Goal: Check status: Check status

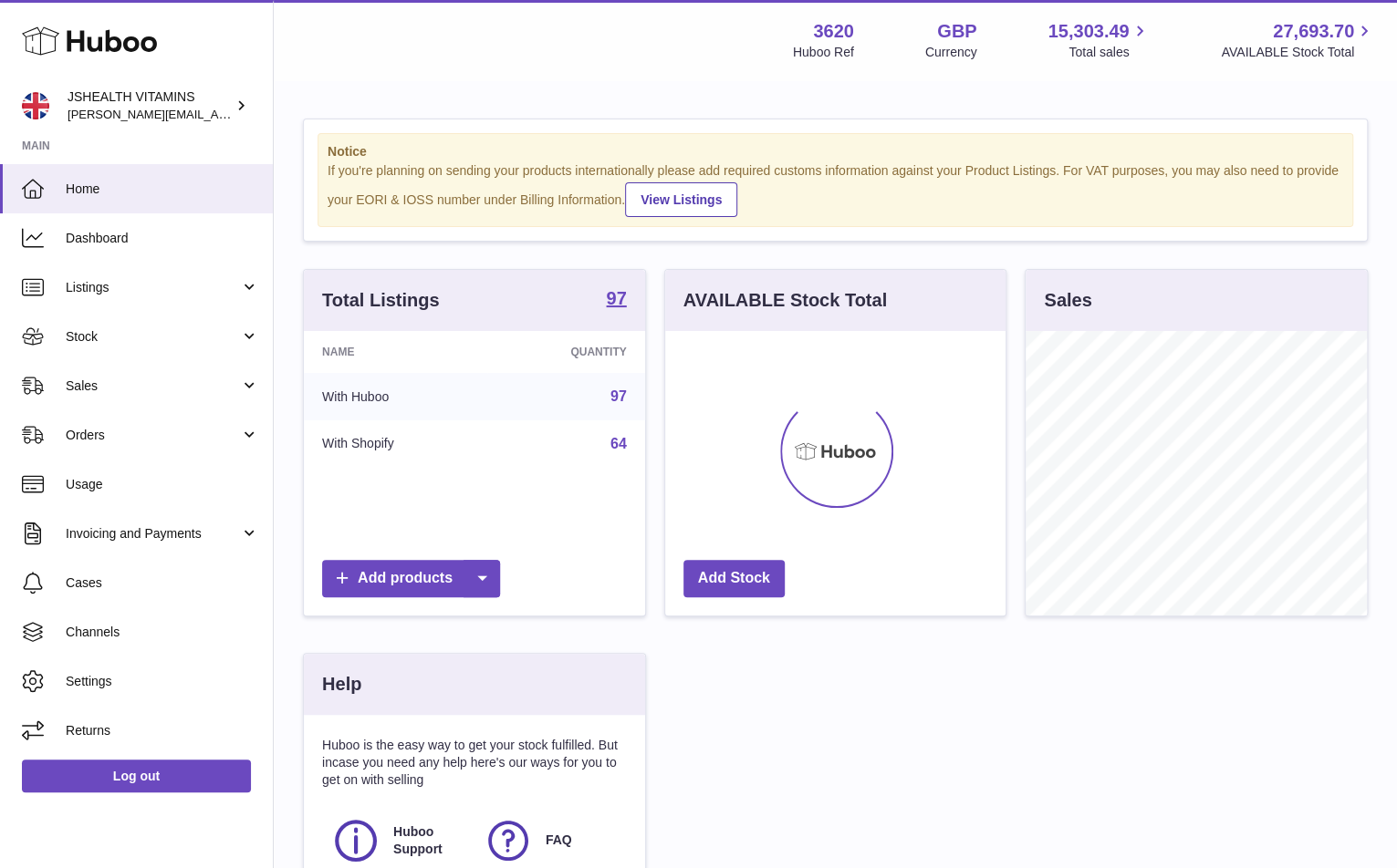
scroll to position [285, 342]
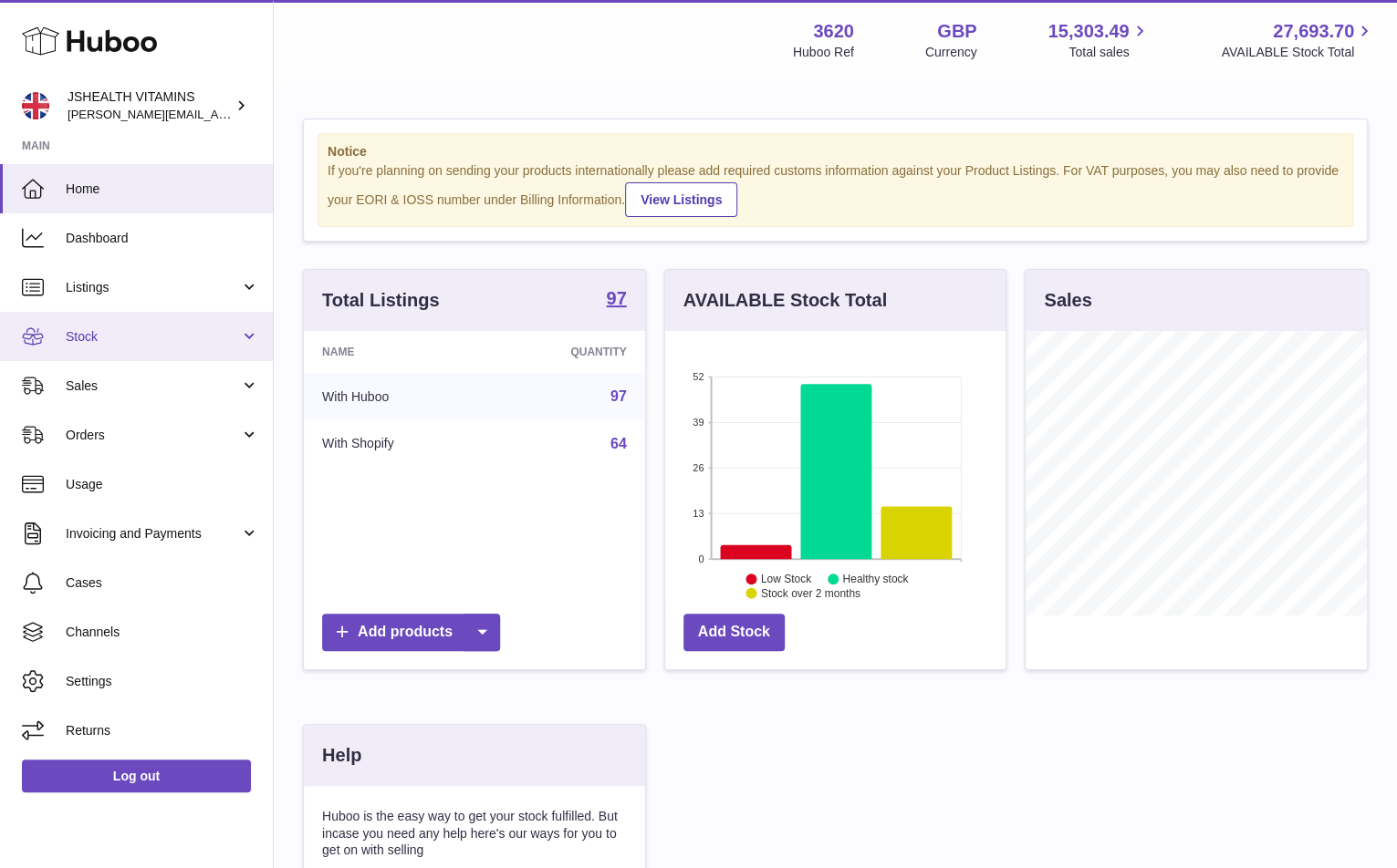
click at [130, 323] on link "Stock" at bounding box center [136, 336] width 272 height 49
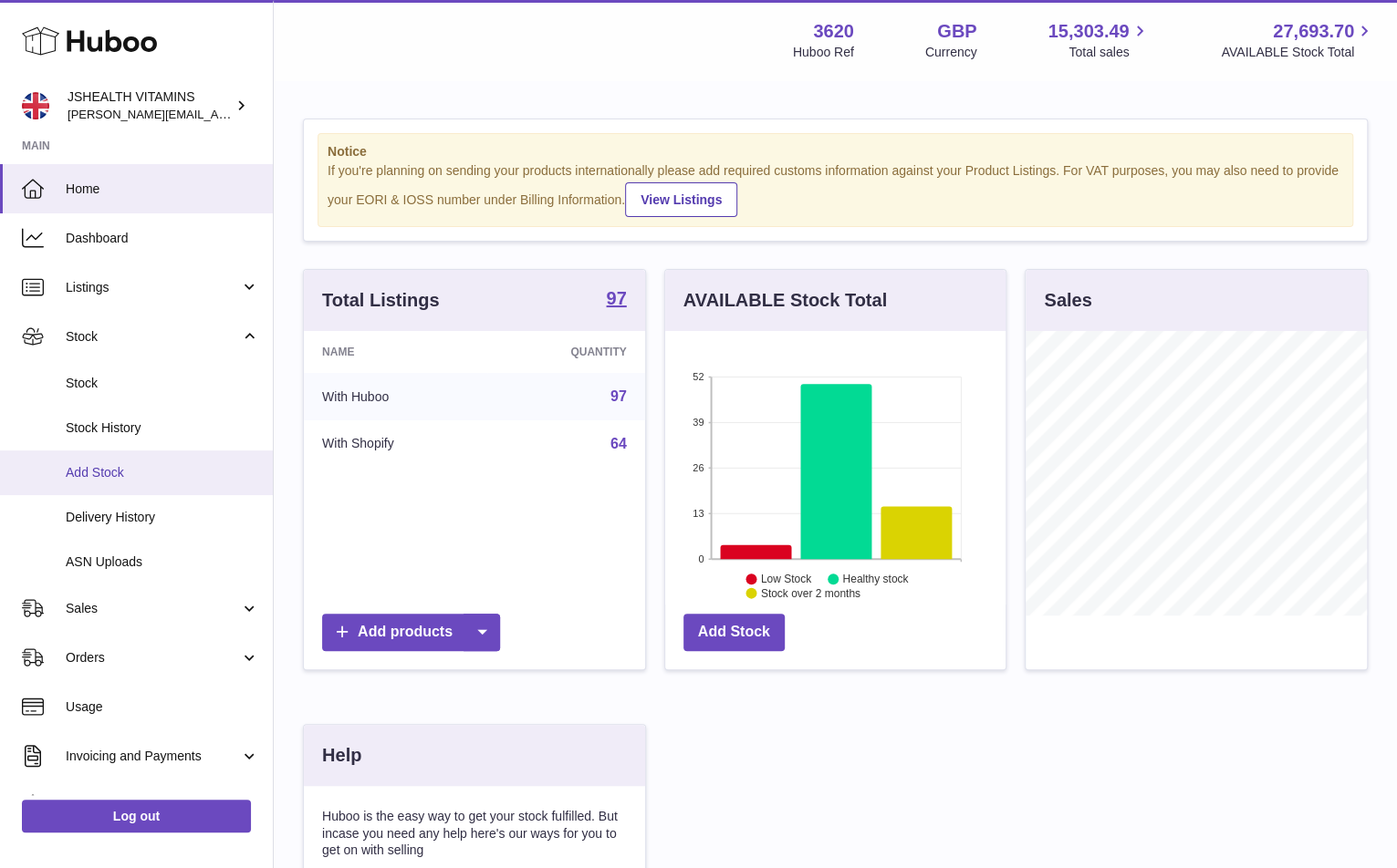
click at [140, 486] on link "Add Stock" at bounding box center [136, 472] width 272 height 44
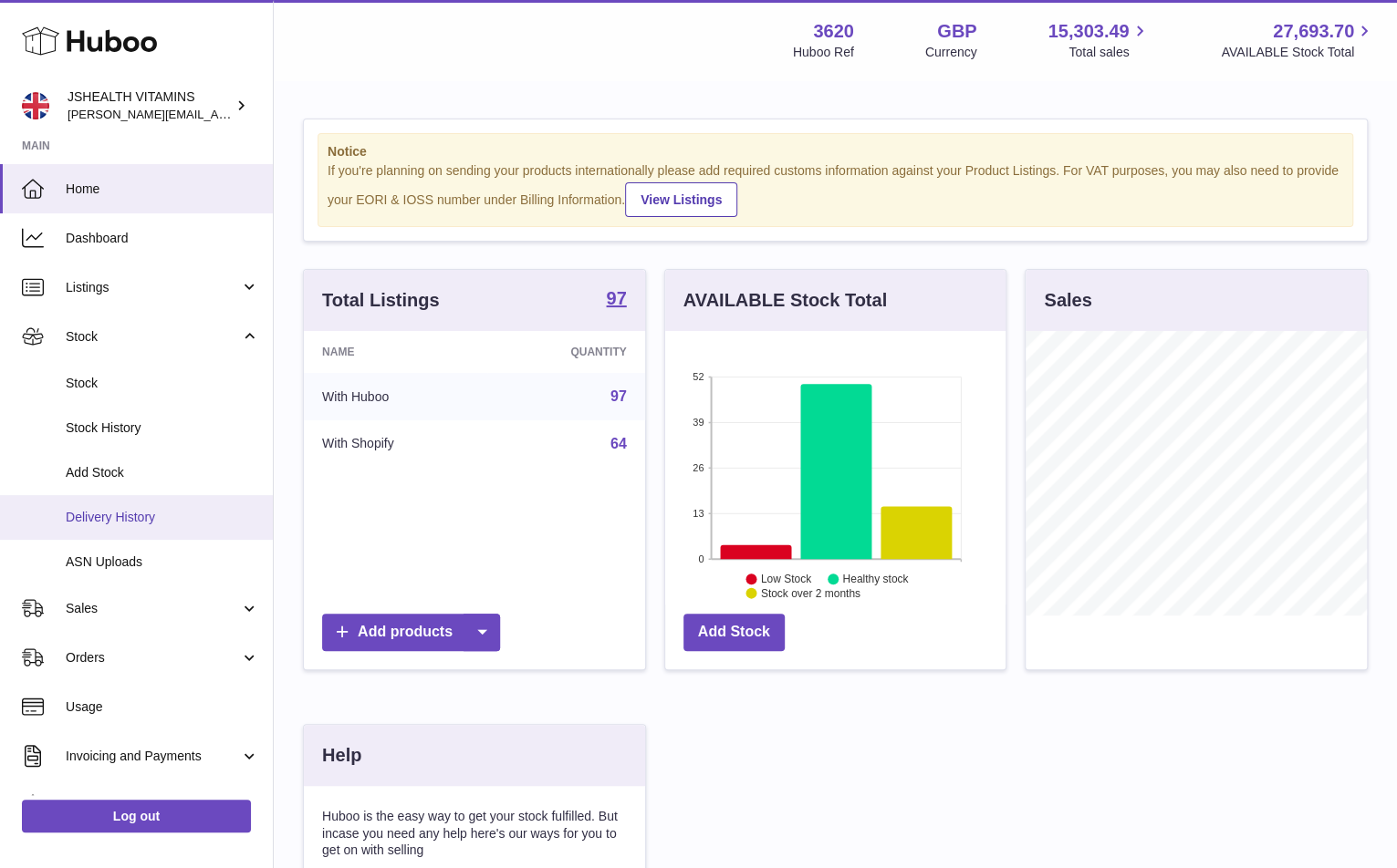
click at [132, 509] on span "Delivery History" at bounding box center [162, 518] width 194 height 17
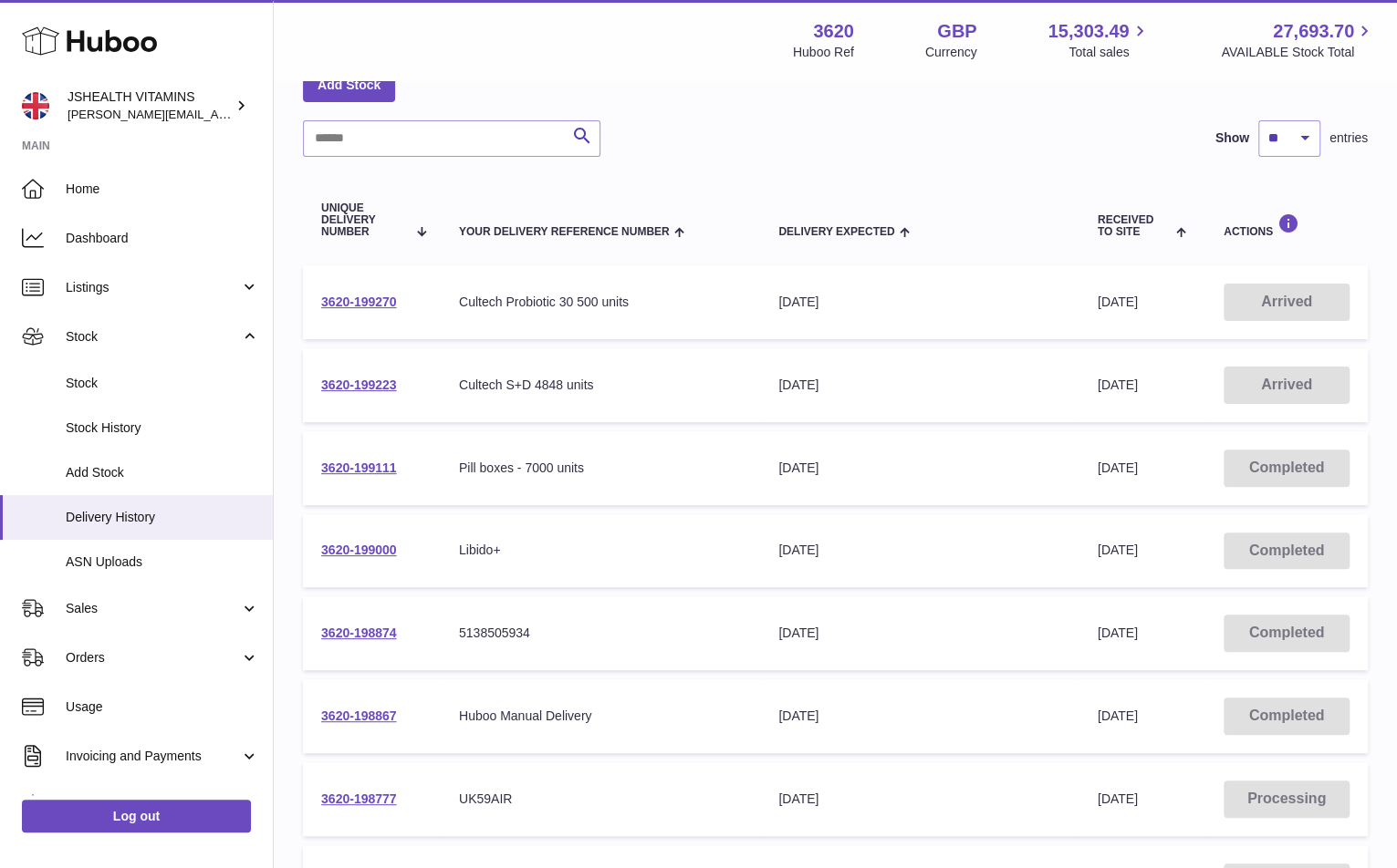
scroll to position [112, 0]
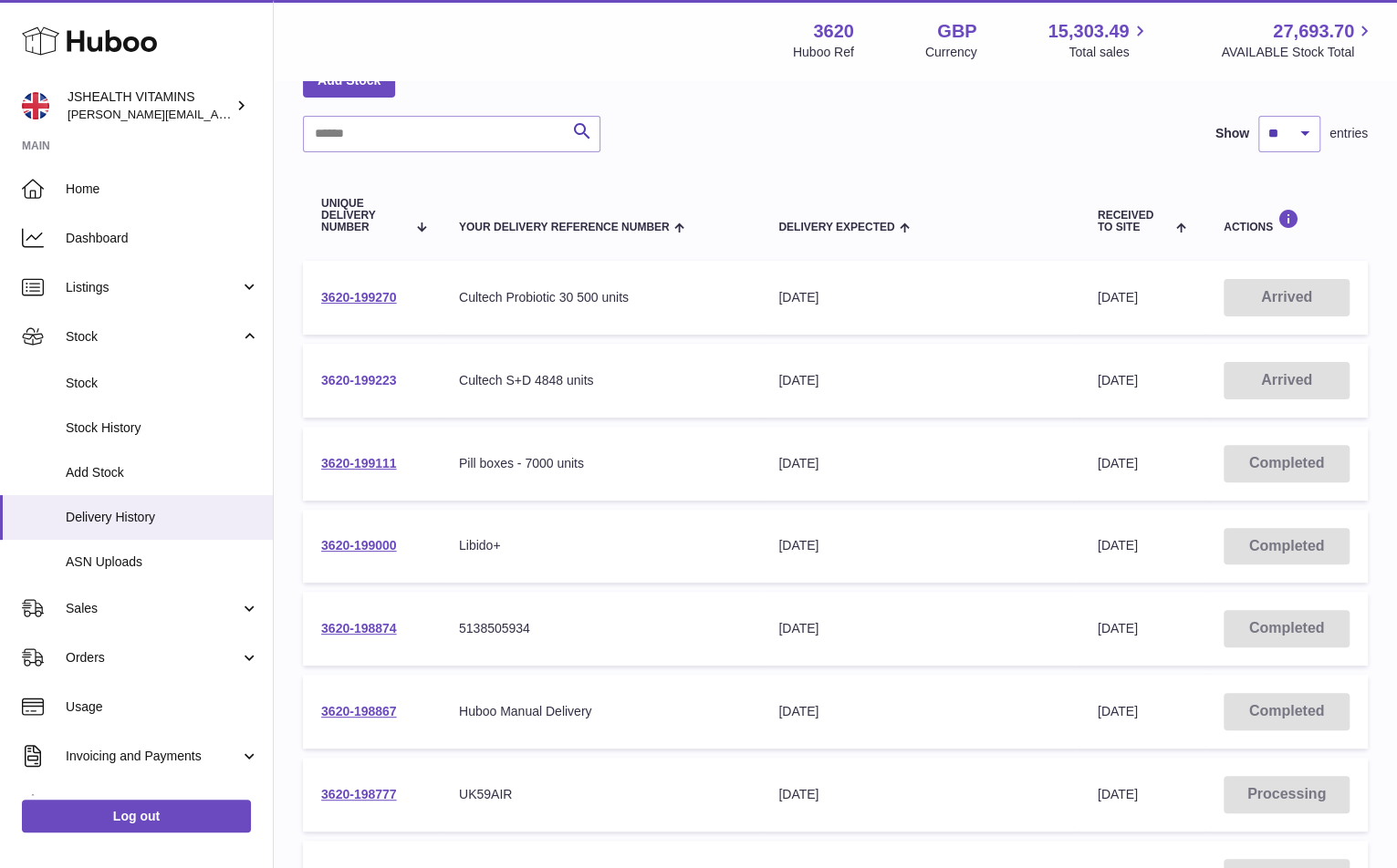
click at [366, 378] on link "3620-199223" at bounding box center [359, 380] width 76 height 14
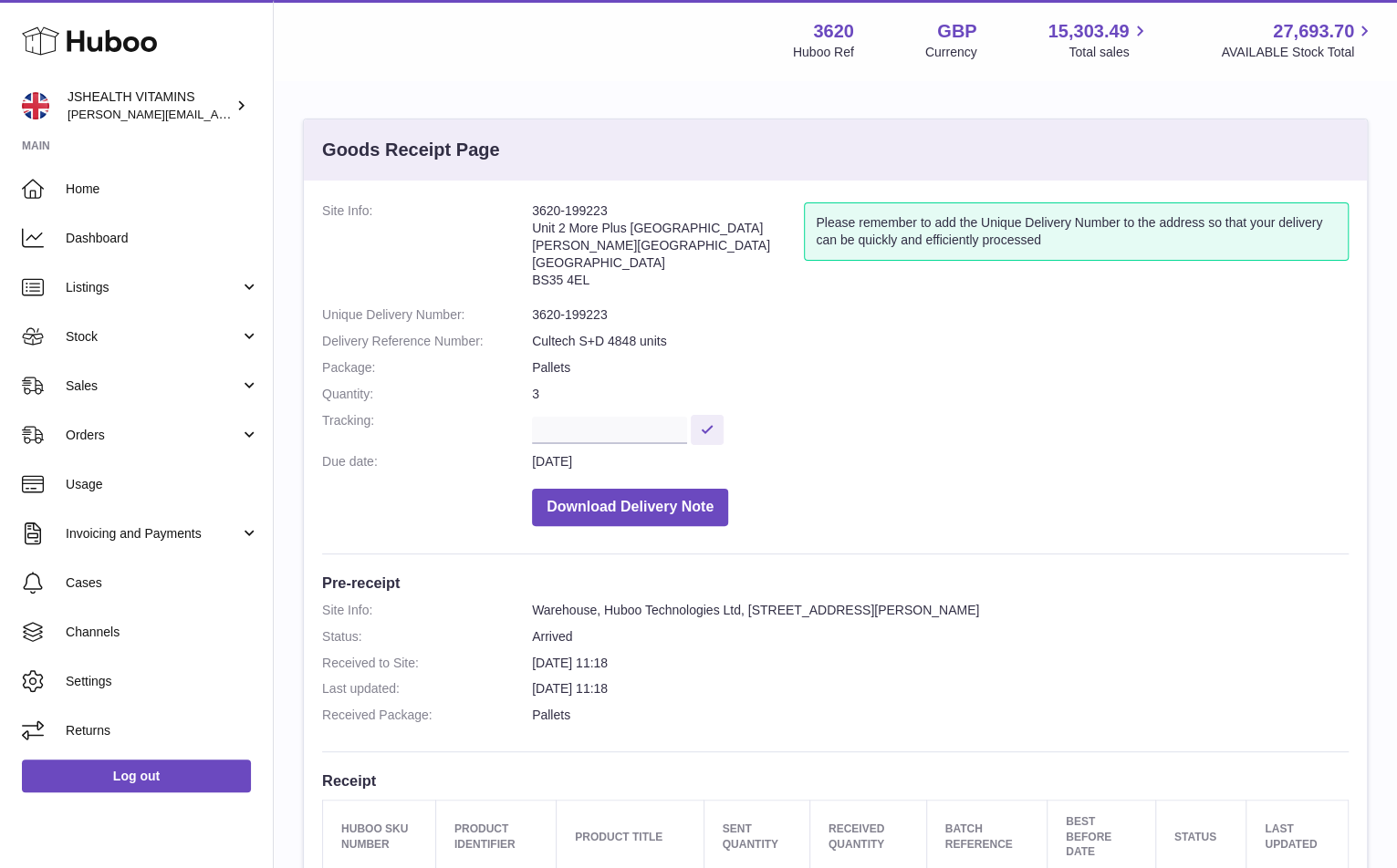
click at [591, 326] on dl "Site Info: 3620-199223 Unit 2 More Plus Central Park Hudson Ave Severn Beach BS…" at bounding box center [836, 369] width 1026 height 333
copy dl "3620-199223"
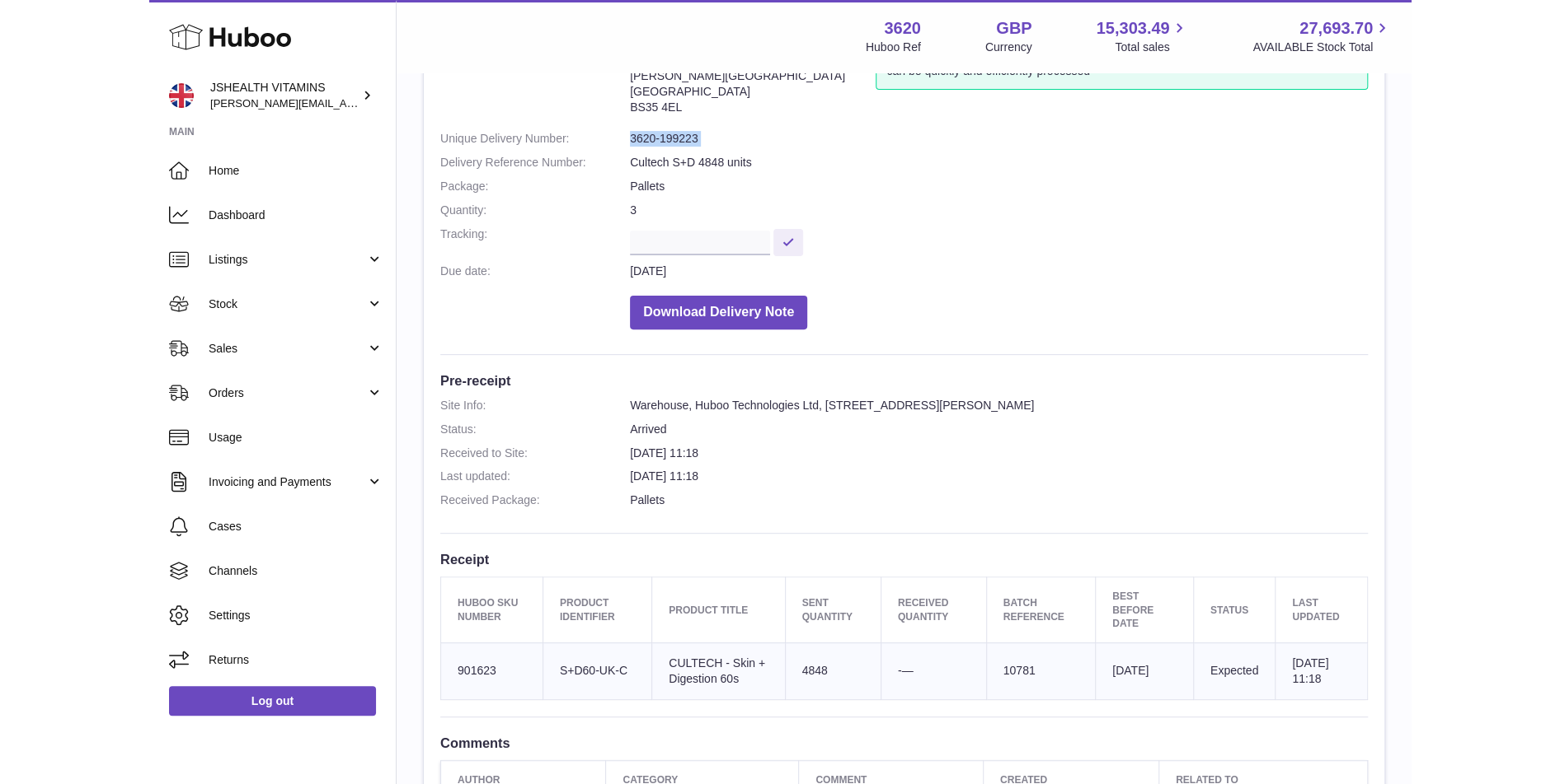
scroll to position [149, 0]
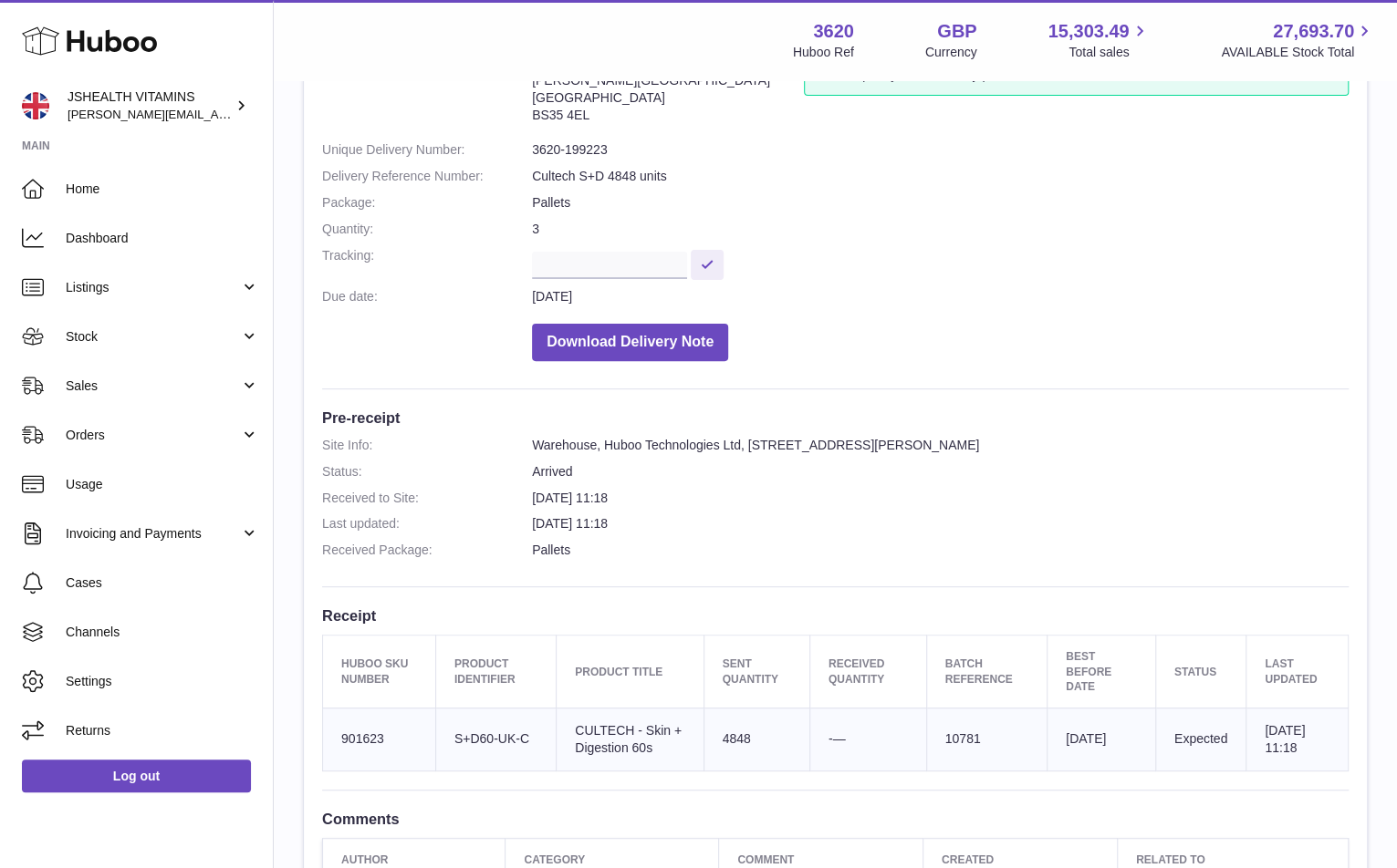
click at [357, 732] on td "Huboo SKU Number 901623" at bounding box center [380, 739] width 114 height 63
copy td "901623"
click at [728, 735] on td "Sent Quantity 4848" at bounding box center [757, 739] width 106 height 63
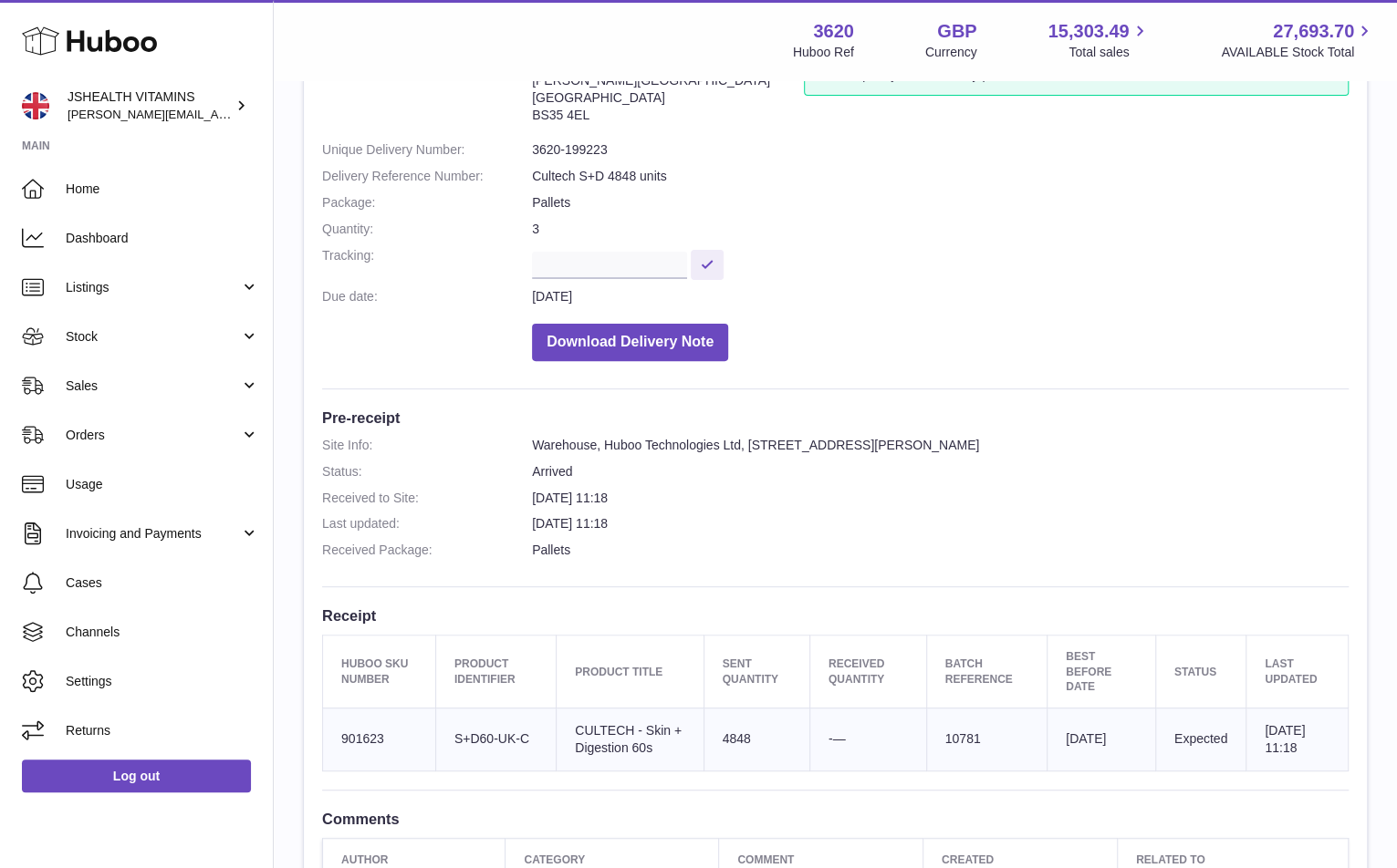
copy td "4848"
